Goal: Information Seeking & Learning: Compare options

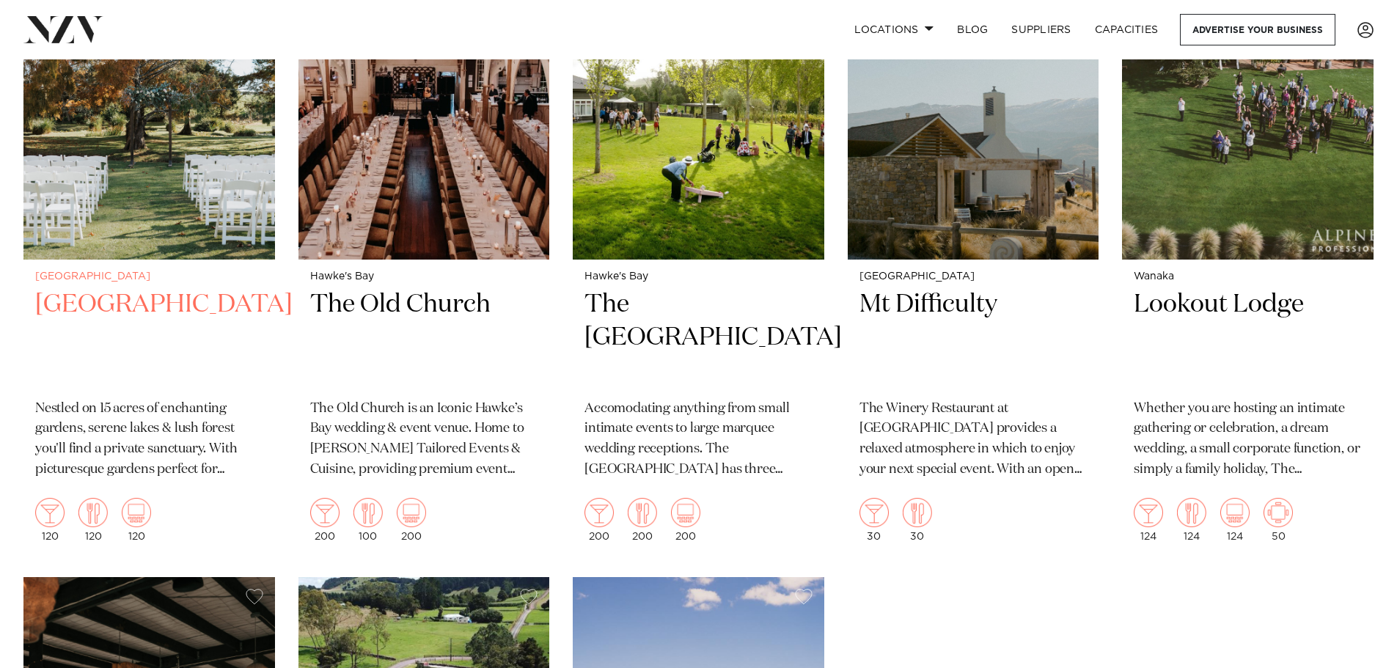
scroll to position [4402, 0]
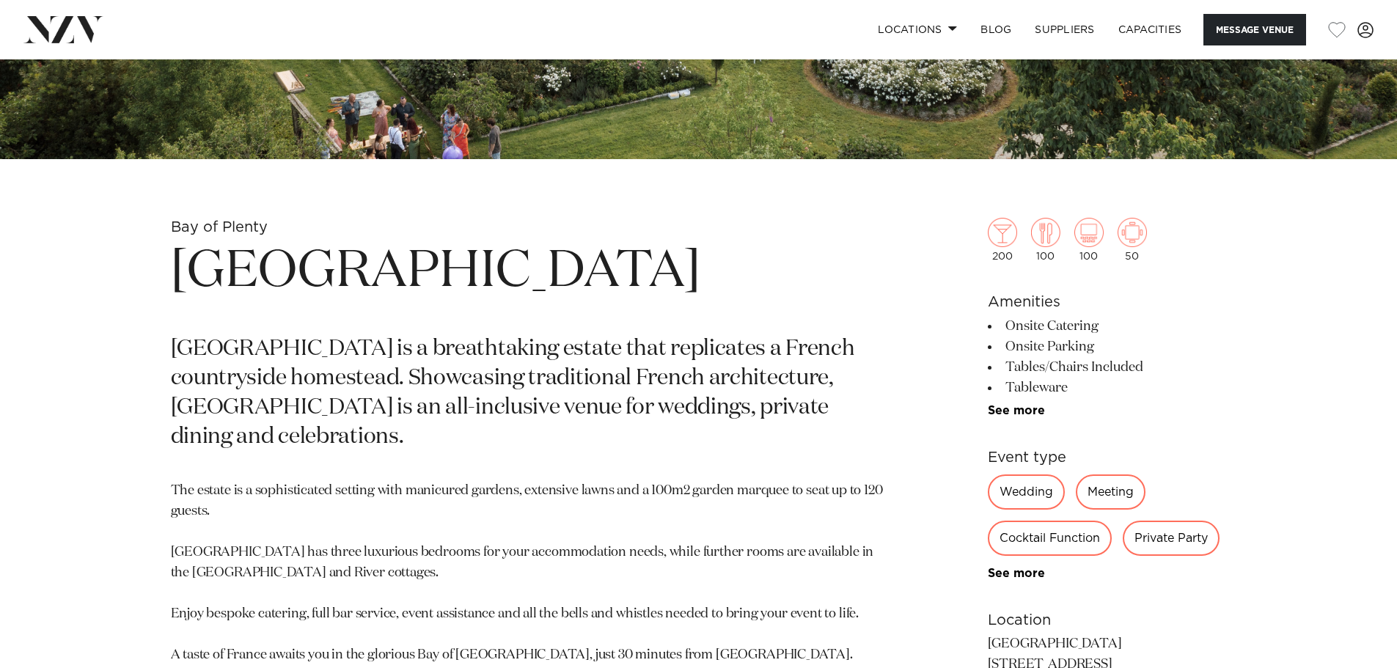
scroll to position [367, 0]
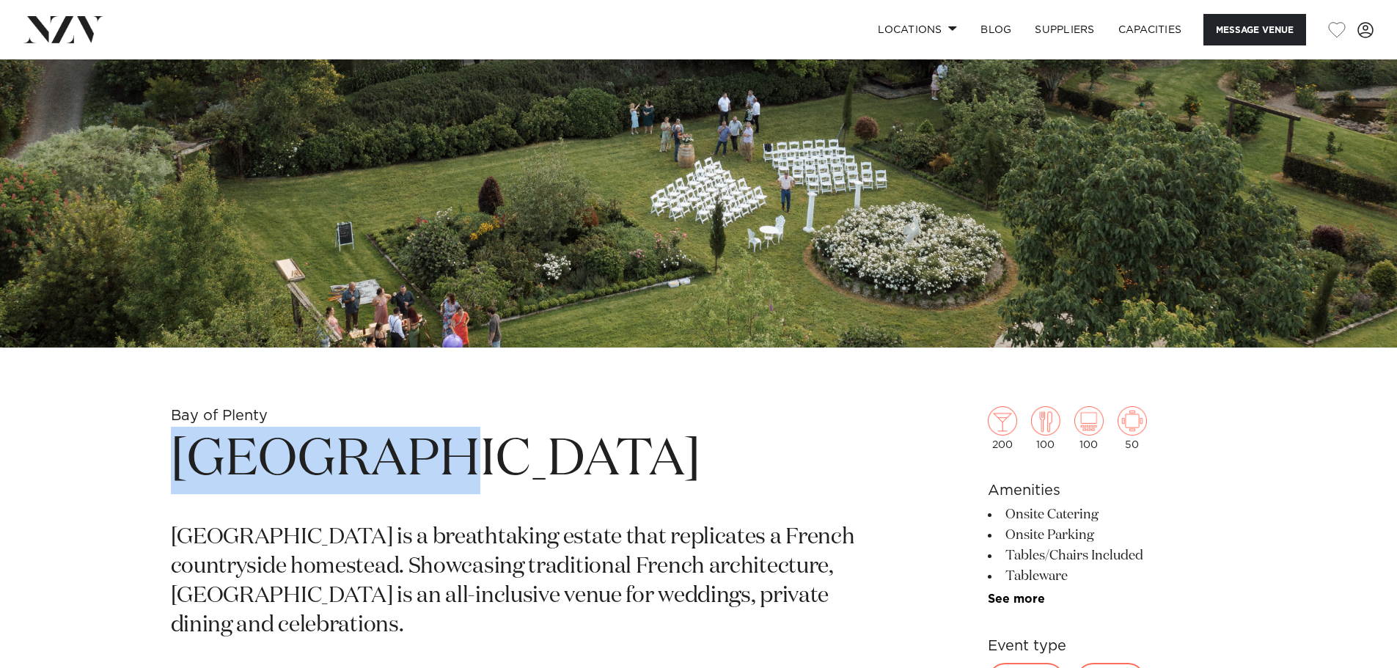
drag, startPoint x: 353, startPoint y: 460, endPoint x: 167, endPoint y: 453, distance: 185.7
copy h1 "Villa Vie"
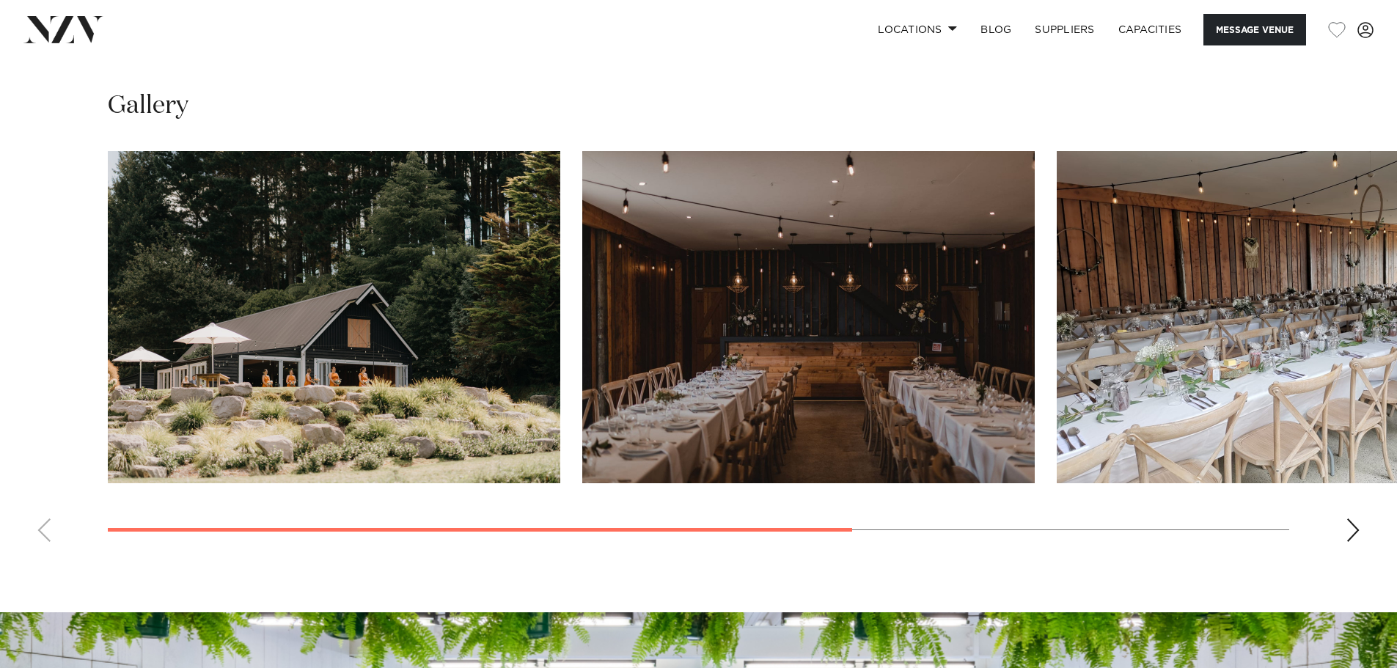
scroll to position [1174, 0]
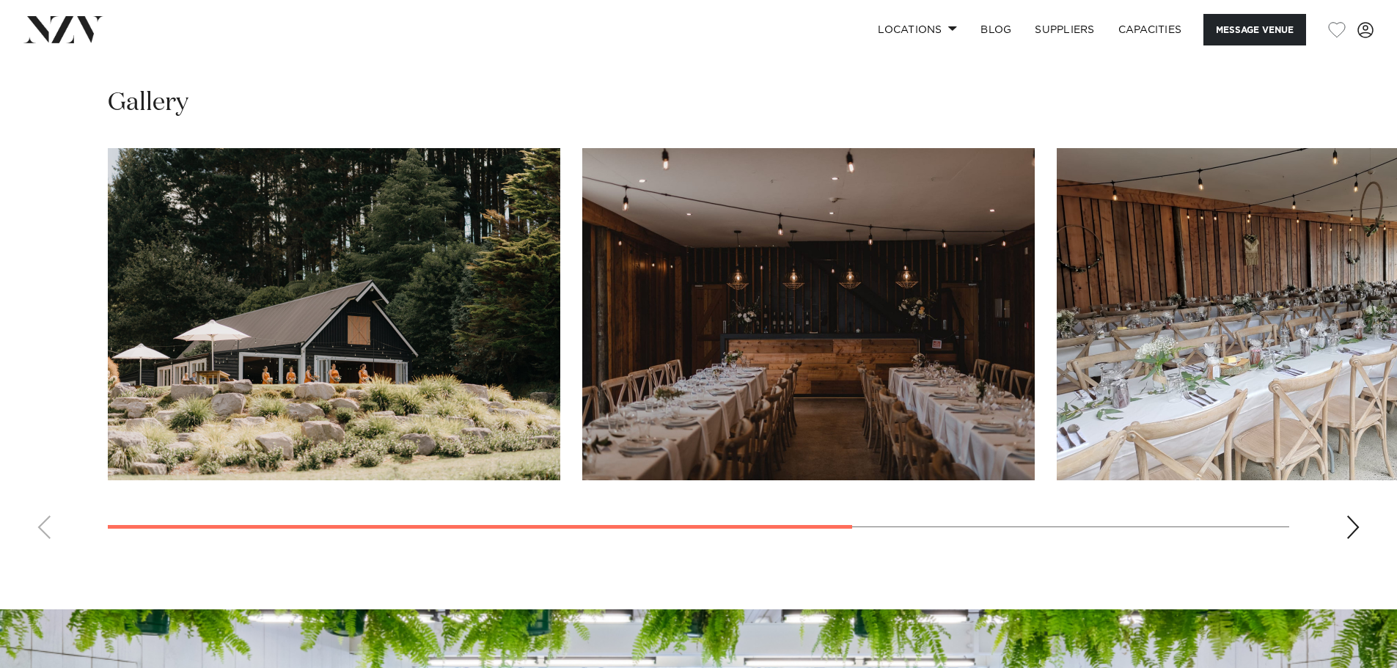
click at [1353, 527] on div "Next slide" at bounding box center [1353, 527] width 15 height 23
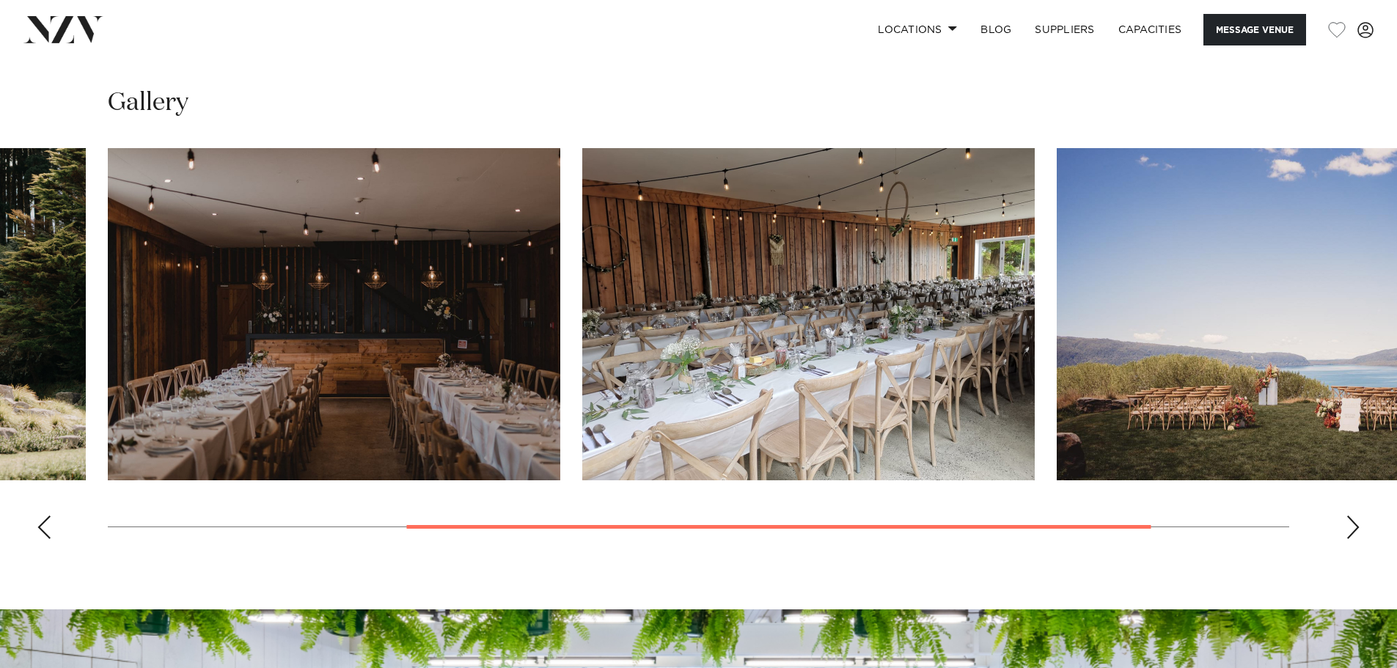
click at [1353, 527] on div "Next slide" at bounding box center [1353, 527] width 15 height 23
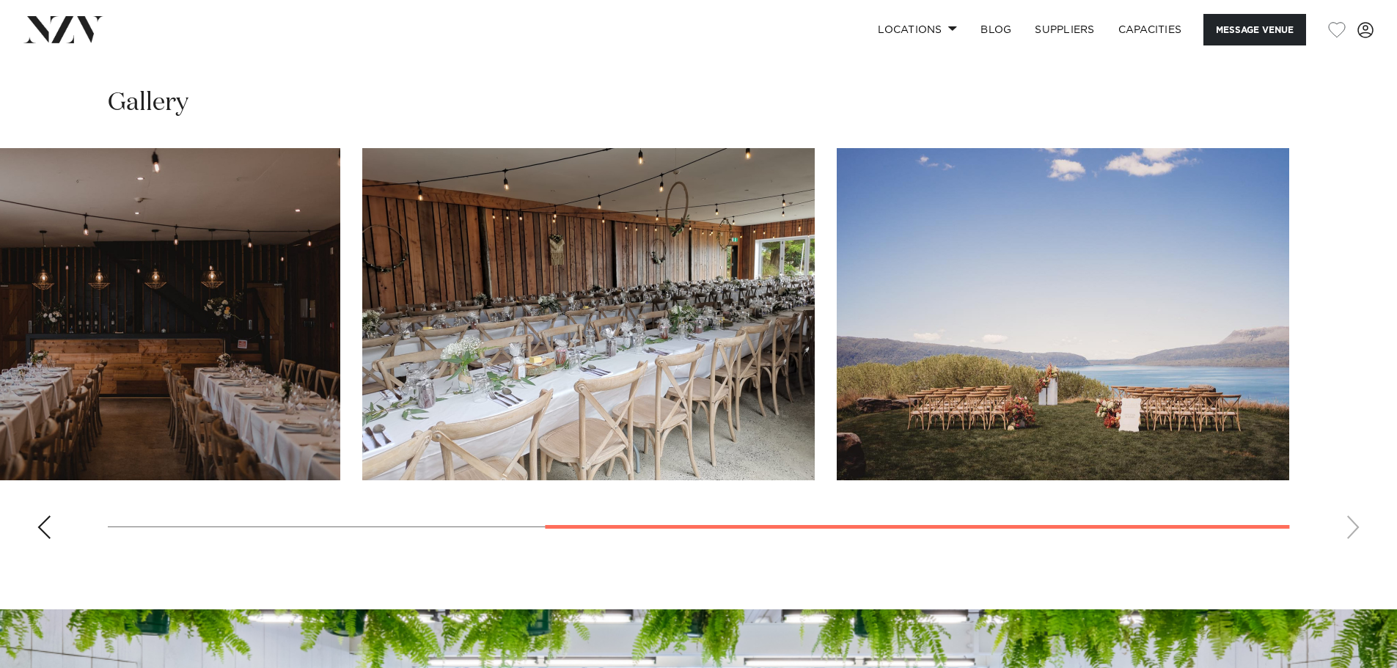
click at [1353, 527] on swiper-container at bounding box center [698, 349] width 1397 height 403
